Goal: Task Accomplishment & Management: Manage account settings

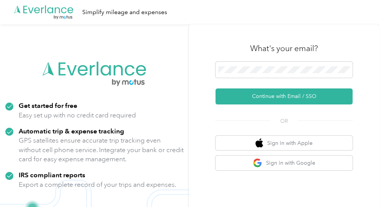
click at [270, 78] on div at bounding box center [283, 71] width 137 height 19
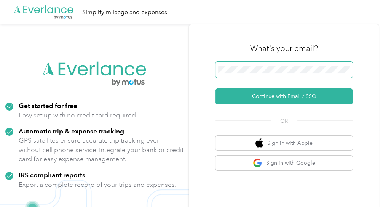
click at [266, 75] on span at bounding box center [283, 70] width 137 height 16
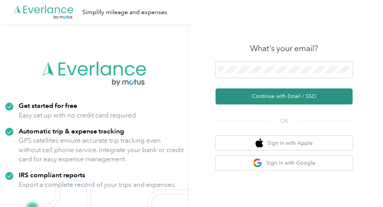
click at [268, 95] on button "Continue with Email / SSO" at bounding box center [283, 96] width 137 height 16
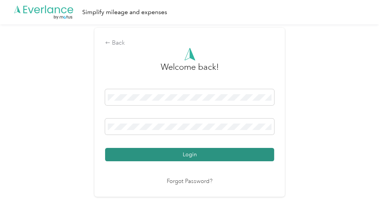
click at [222, 152] on button "Login" at bounding box center [189, 154] width 169 height 13
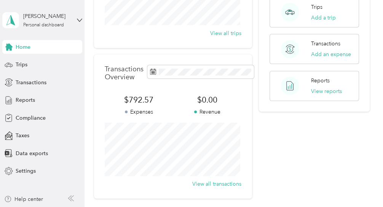
scroll to position [145, 0]
click at [18, 64] on span "Trips" at bounding box center [22, 65] width 12 height 8
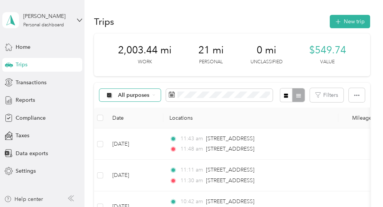
click at [153, 96] on icon at bounding box center [153, 94] width 3 height 3
click at [127, 154] on span "Personal" at bounding box center [136, 155] width 37 height 8
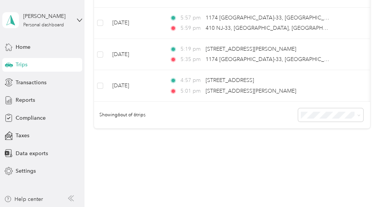
scroll to position [225, 0]
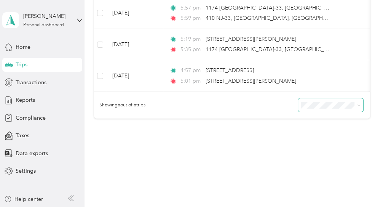
click at [357, 107] on icon at bounding box center [358, 105] width 3 height 3
click at [342, 149] on div "100 per load" at bounding box center [328, 149] width 54 height 8
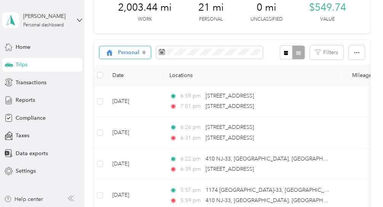
scroll to position [41, 0]
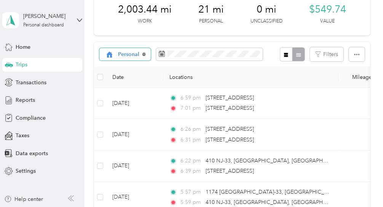
click at [143, 54] on icon at bounding box center [144, 55] width 2 height 2
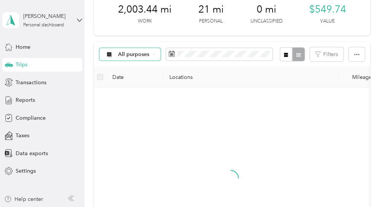
click at [144, 57] on span "All purposes" at bounding box center [134, 54] width 32 height 5
click at [143, 86] on span "Unclassified" at bounding box center [136, 88] width 37 height 8
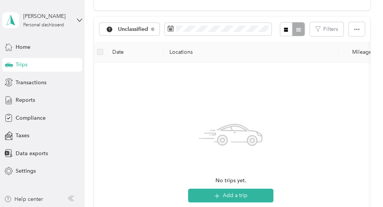
scroll to position [65, 0]
click at [38, 79] on span "Transactions" at bounding box center [31, 82] width 31 height 8
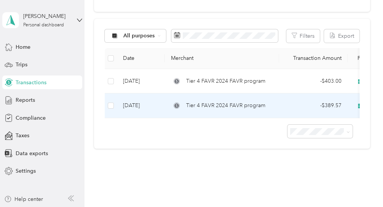
click at [143, 104] on td "[DATE]" at bounding box center [141, 105] width 48 height 25
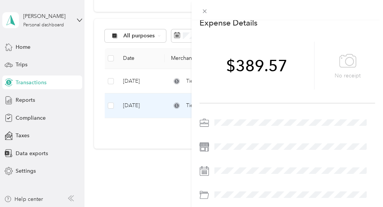
scroll to position [40, 0]
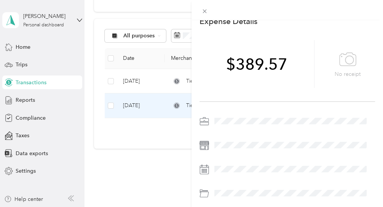
click at [241, 121] on div at bounding box center [293, 121] width 163 height 12
click at [223, 120] on div at bounding box center [293, 121] width 163 height 12
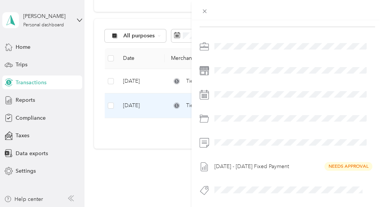
scroll to position [120, 0]
click at [32, 97] on div "This expense cannot be edited because it is either under review, approved, or p…" at bounding box center [191, 103] width 383 height 207
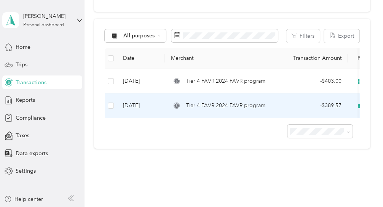
click at [225, 107] on span "Tier 4 FAVR 2024 FAVR program" at bounding box center [225, 105] width 79 height 8
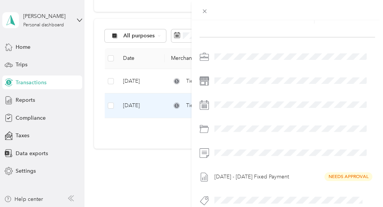
scroll to position [120, 0]
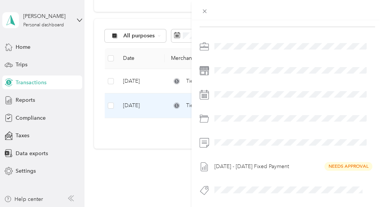
click at [337, 160] on div "[DATE] - [DATE] Fixed Payment Needs Approval" at bounding box center [293, 166] width 163 height 12
click at [28, 99] on div "This expense cannot be edited because it is either under review, approved, or p…" at bounding box center [191, 103] width 383 height 207
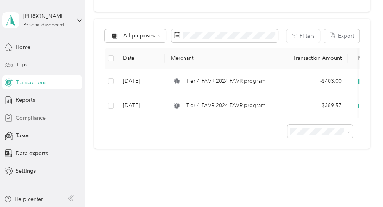
click at [24, 120] on span "Compliance" at bounding box center [31, 118] width 30 height 8
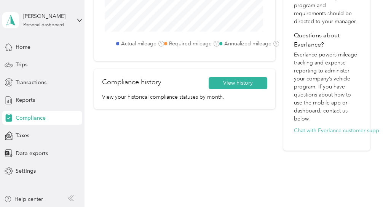
scroll to position [381, 0]
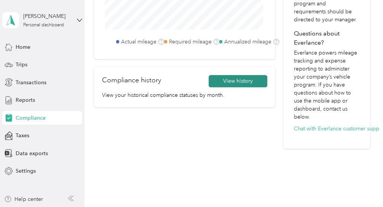
click at [228, 81] on button "View history" at bounding box center [238, 81] width 59 height 12
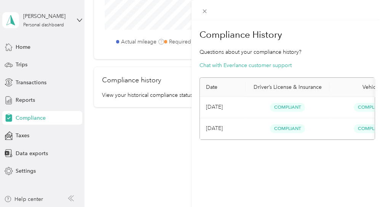
click at [23, 135] on div "Compliance History Questions about your compliance history? Chat with Everlance…" at bounding box center [191, 103] width 383 height 207
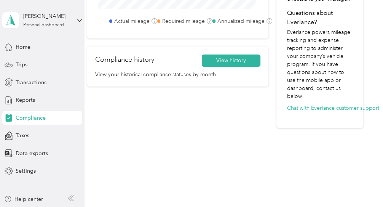
scroll to position [407, 0]
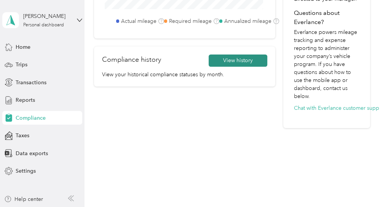
click at [233, 57] on button "View history" at bounding box center [238, 60] width 59 height 12
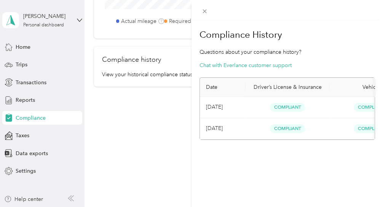
click at [25, 133] on div "Compliance History Questions about your compliance history? Chat with Everlance…" at bounding box center [191, 103] width 383 height 207
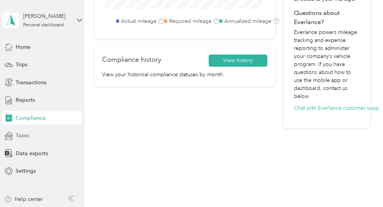
click at [26, 136] on span "Taxes" at bounding box center [23, 135] width 14 height 8
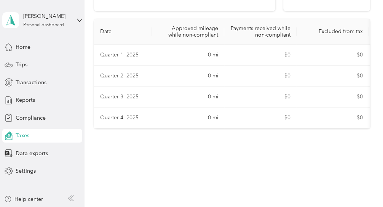
scroll to position [169, 0]
click at [33, 169] on span "Settings" at bounding box center [26, 171] width 20 height 8
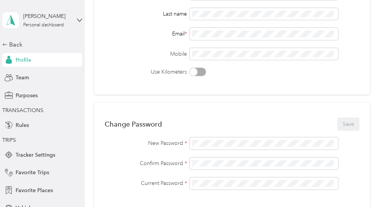
scroll to position [407, 0]
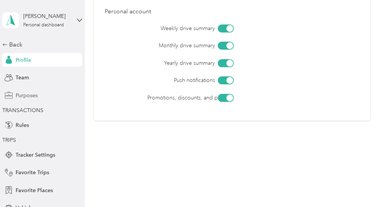
click at [29, 94] on span "Purposes" at bounding box center [27, 95] width 22 height 8
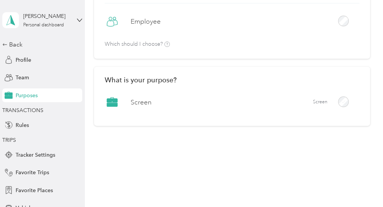
scroll to position [99, 0]
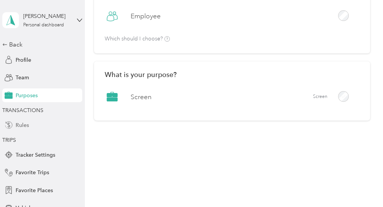
click at [21, 124] on span "Rules" at bounding box center [22, 125] width 13 height 8
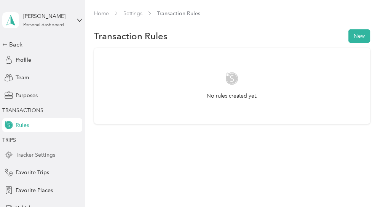
click at [21, 152] on span "Tracker Settings" at bounding box center [36, 155] width 40 height 8
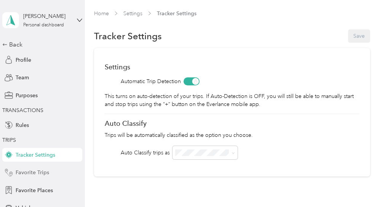
click at [29, 173] on span "Favorite Trips" at bounding box center [32, 172] width 33 height 8
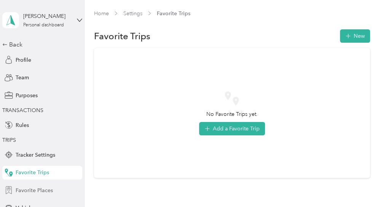
click at [30, 187] on span "Favorite Places" at bounding box center [34, 190] width 37 height 8
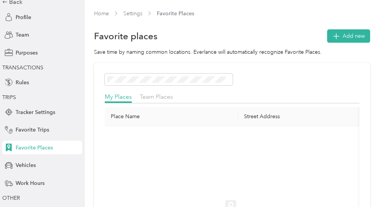
scroll to position [74, 0]
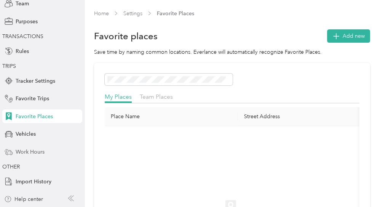
click at [32, 150] on span "Work Hours" at bounding box center [30, 152] width 29 height 8
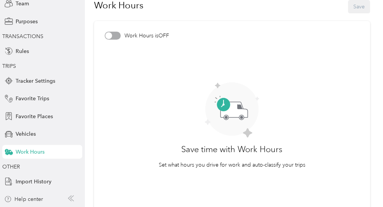
scroll to position [24, 0]
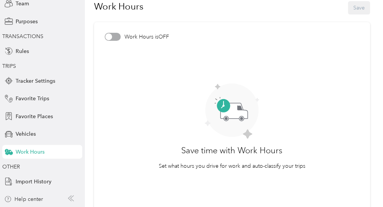
click at [112, 37] on div at bounding box center [113, 37] width 16 height 8
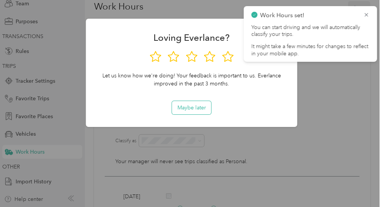
click at [198, 106] on button "Maybe later" at bounding box center [191, 107] width 39 height 13
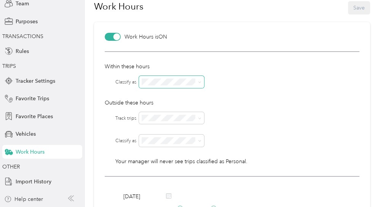
click at [201, 81] on icon at bounding box center [199, 81] width 3 height 3
click at [178, 93] on div "Screen" at bounding box center [172, 91] width 54 height 8
click at [198, 142] on icon at bounding box center [199, 140] width 3 height 3
click at [182, 151] on div "Screen" at bounding box center [172, 150] width 54 height 8
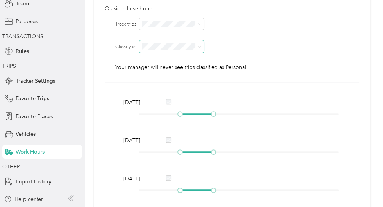
scroll to position [117, 0]
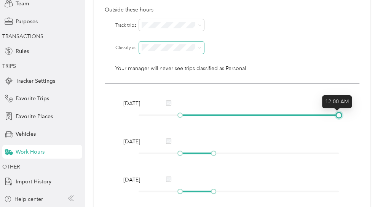
drag, startPoint x: 213, startPoint y: 116, endPoint x: 345, endPoint y: 132, distance: 133.4
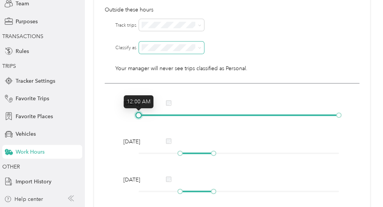
drag, startPoint x: 178, startPoint y: 113, endPoint x: 130, endPoint y: 119, distance: 48.6
click at [130, 119] on div "[DATE]" at bounding box center [232, 110] width 223 height 22
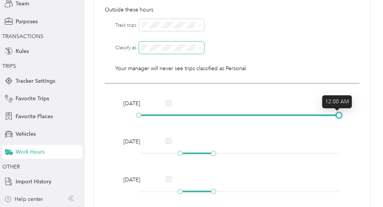
drag, startPoint x: 337, startPoint y: 115, endPoint x: 348, endPoint y: 118, distance: 11.7
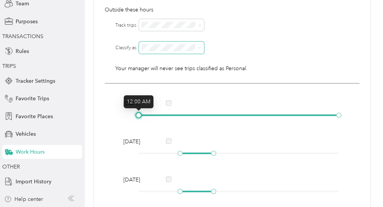
drag, startPoint x: 140, startPoint y: 113, endPoint x: 134, endPoint y: 115, distance: 5.9
click at [134, 115] on div "[DATE]" at bounding box center [232, 110] width 223 height 22
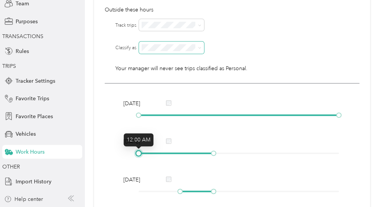
drag, startPoint x: 178, startPoint y: 151, endPoint x: 132, endPoint y: 157, distance: 46.1
click at [132, 157] on div "[DATE]" at bounding box center [232, 148] width 223 height 22
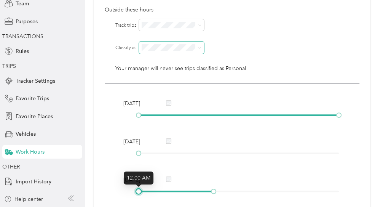
drag, startPoint x: 179, startPoint y: 190, endPoint x: 131, endPoint y: 193, distance: 48.1
click at [131, 193] on div "[DATE]" at bounding box center [232, 186] width 223 height 22
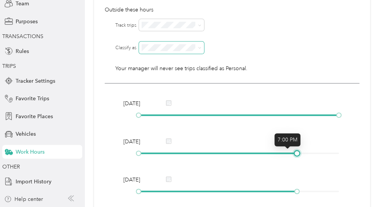
drag, startPoint x: 139, startPoint y: 152, endPoint x: 380, endPoint y: 164, distance: 241.2
click at [379, 164] on div "Home Settings Work Hours Work Hours Save Work Hours is ON Within these hours Cl…" at bounding box center [231, 103] width 295 height 207
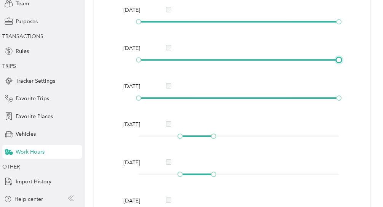
scroll to position [212, 0]
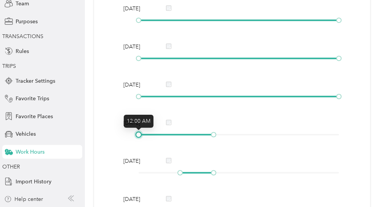
drag, startPoint x: 178, startPoint y: 134, endPoint x: 124, endPoint y: 138, distance: 53.8
click at [124, 138] on div "[DATE]" at bounding box center [232, 130] width 223 height 22
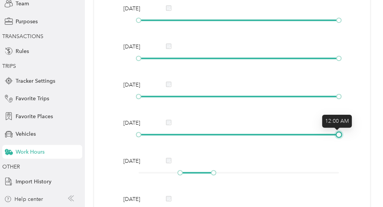
drag, startPoint x: 212, startPoint y: 134, endPoint x: 371, endPoint y: 152, distance: 160.0
click at [371, 152] on div "Home Settings Work Hours Work Hours Save Work Hours is ON Within these hours Cl…" at bounding box center [231, 39] width 295 height 502
click at [182, 169] on div "[DATE]" at bounding box center [232, 168] width 223 height 22
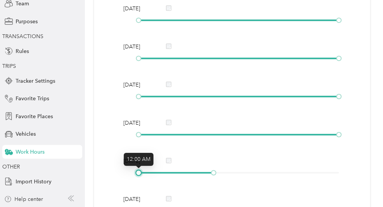
drag, startPoint x: 180, startPoint y: 172, endPoint x: 131, endPoint y: 183, distance: 51.0
click at [131, 183] on div "[DATE] [DATE] [DATE] [DATE] [DATE] [DATE] [DATE]" at bounding box center [232, 130] width 255 height 282
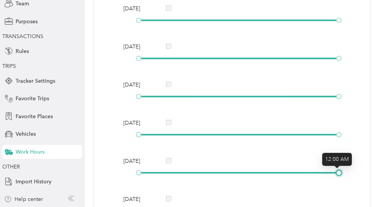
click at [359, 150] on article "Work Hours is ON Within these hours Classify as Outside these hours Track trips…" at bounding box center [232, 57] width 276 height 447
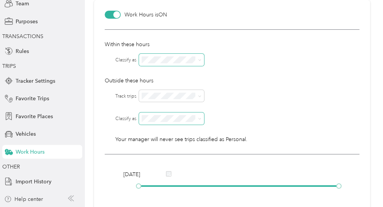
scroll to position [48, 0]
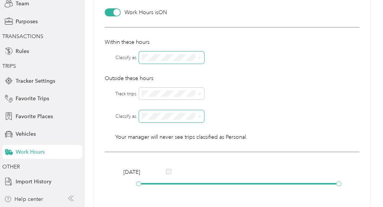
click at [116, 14] on div at bounding box center [116, 12] width 7 height 7
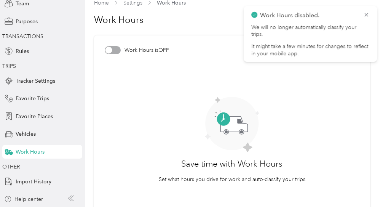
scroll to position [0, 0]
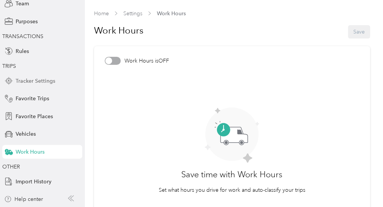
click at [38, 80] on span "Tracker Settings" at bounding box center [36, 81] width 40 height 8
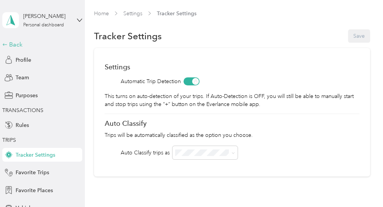
click at [9, 43] on div "Back" at bounding box center [40, 44] width 76 height 9
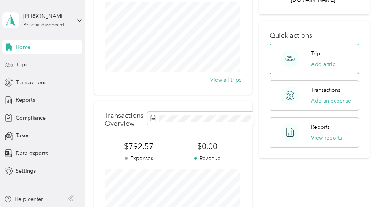
scroll to position [100, 0]
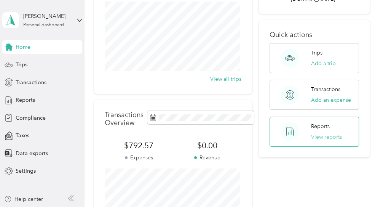
click at [325, 133] on button "View reports" at bounding box center [326, 137] width 31 height 8
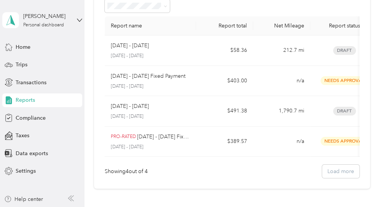
scroll to position [44, 0]
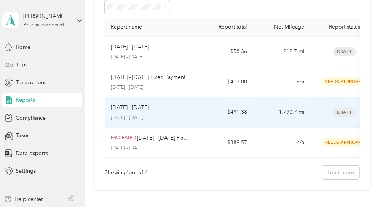
click at [303, 108] on td "1,790.7 mi" at bounding box center [281, 112] width 57 height 30
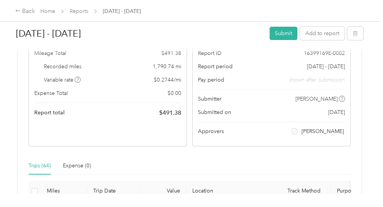
scroll to position [88, 0]
click at [268, 97] on div "Submitter [PERSON_NAME]" at bounding box center [271, 98] width 147 height 8
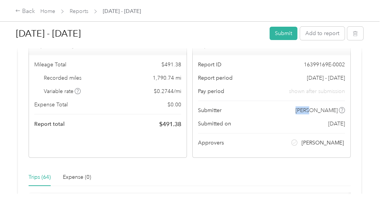
scroll to position [0, 0]
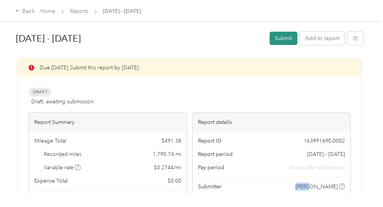
click at [281, 38] on button "Submit" at bounding box center [283, 38] width 28 height 13
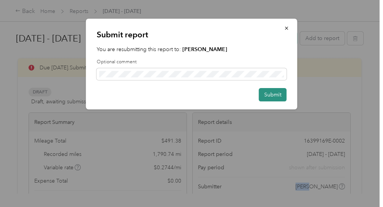
click at [267, 94] on button "Submit" at bounding box center [273, 94] width 28 height 13
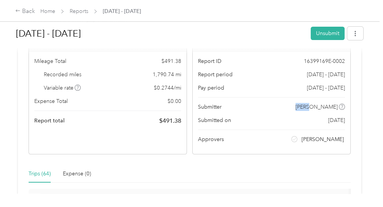
scroll to position [63, 0]
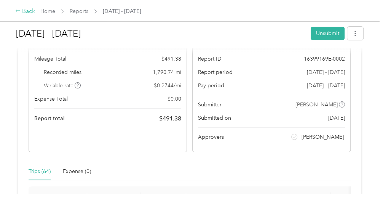
click at [22, 12] on div "Back" at bounding box center [25, 11] width 20 height 9
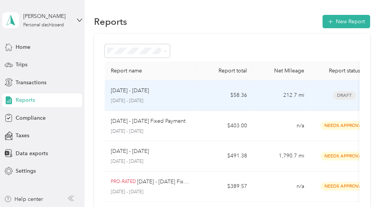
click at [267, 92] on td "212.7 mi" at bounding box center [281, 95] width 57 height 30
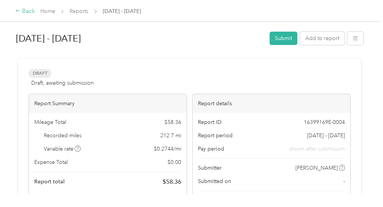
click at [23, 7] on div "Back" at bounding box center [25, 11] width 20 height 9
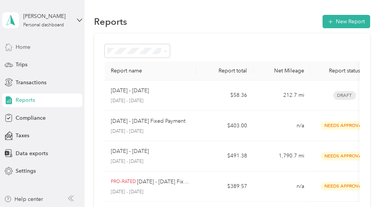
click at [29, 47] on span "Home" at bounding box center [23, 47] width 15 height 8
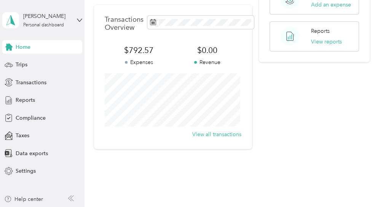
scroll to position [194, 0]
